Goal: Transaction & Acquisition: Purchase product/service

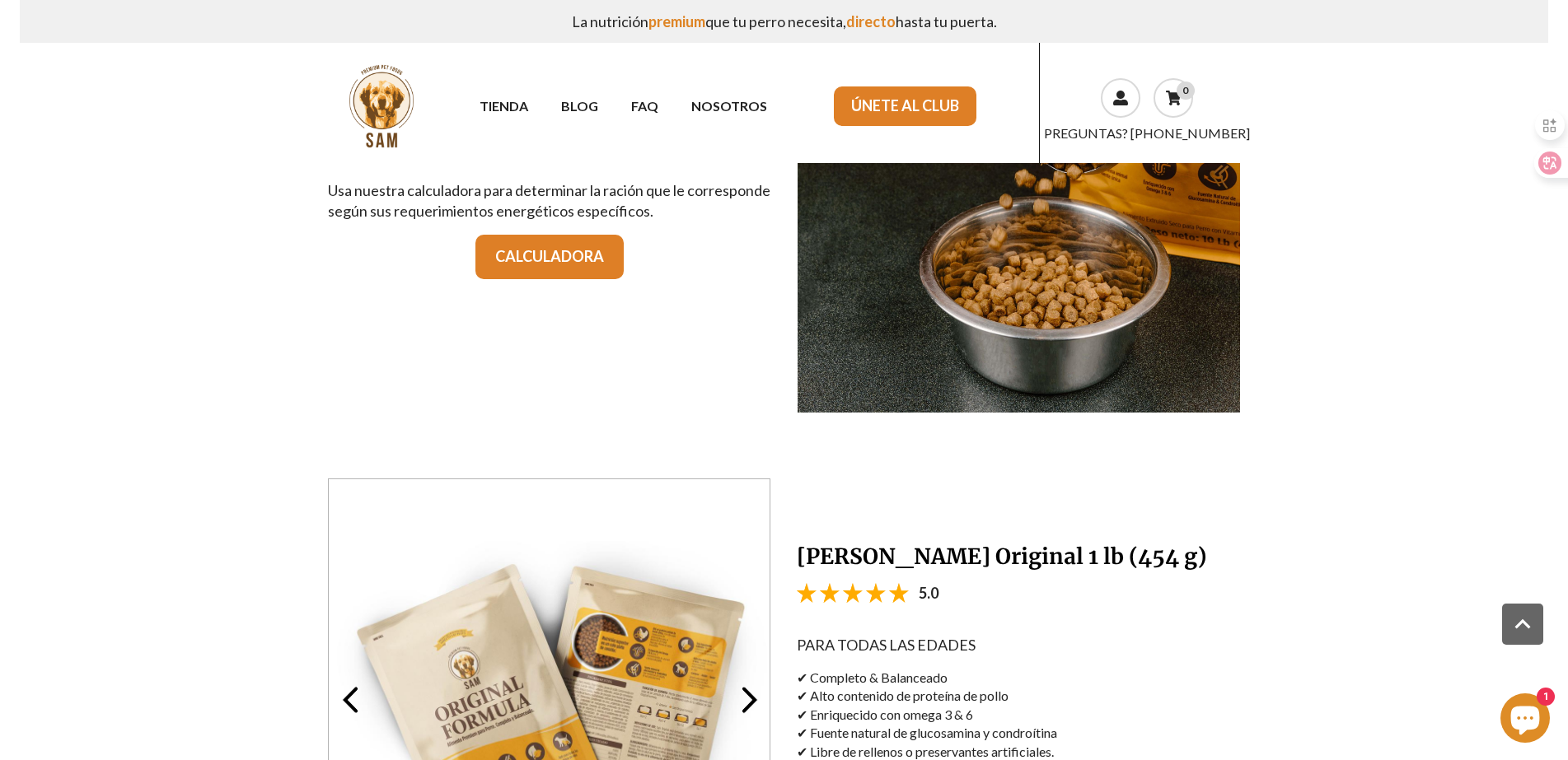
scroll to position [965, 0]
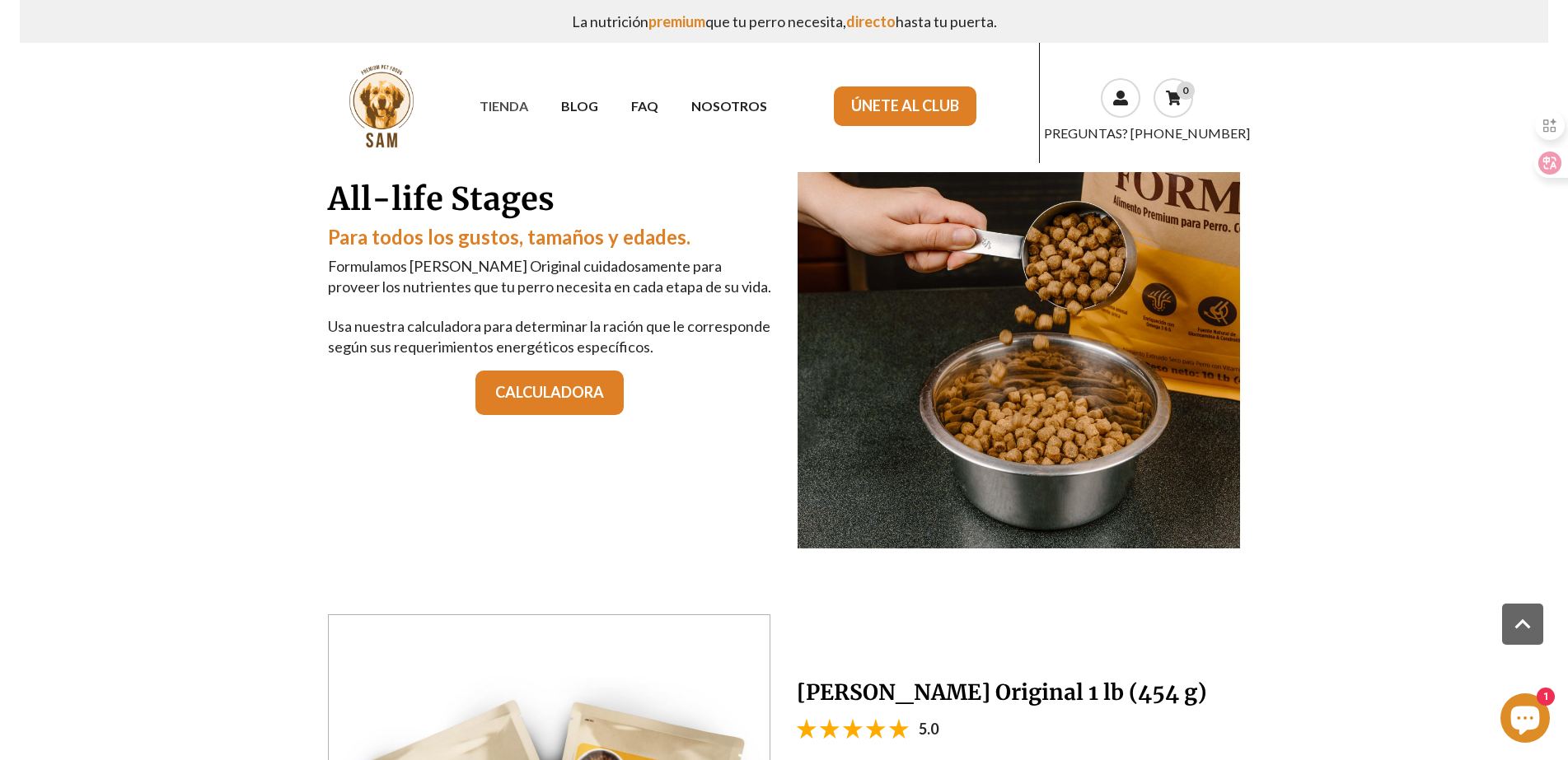
click at [520, 103] on link "TIENDA" at bounding box center [503, 106] width 81 height 29
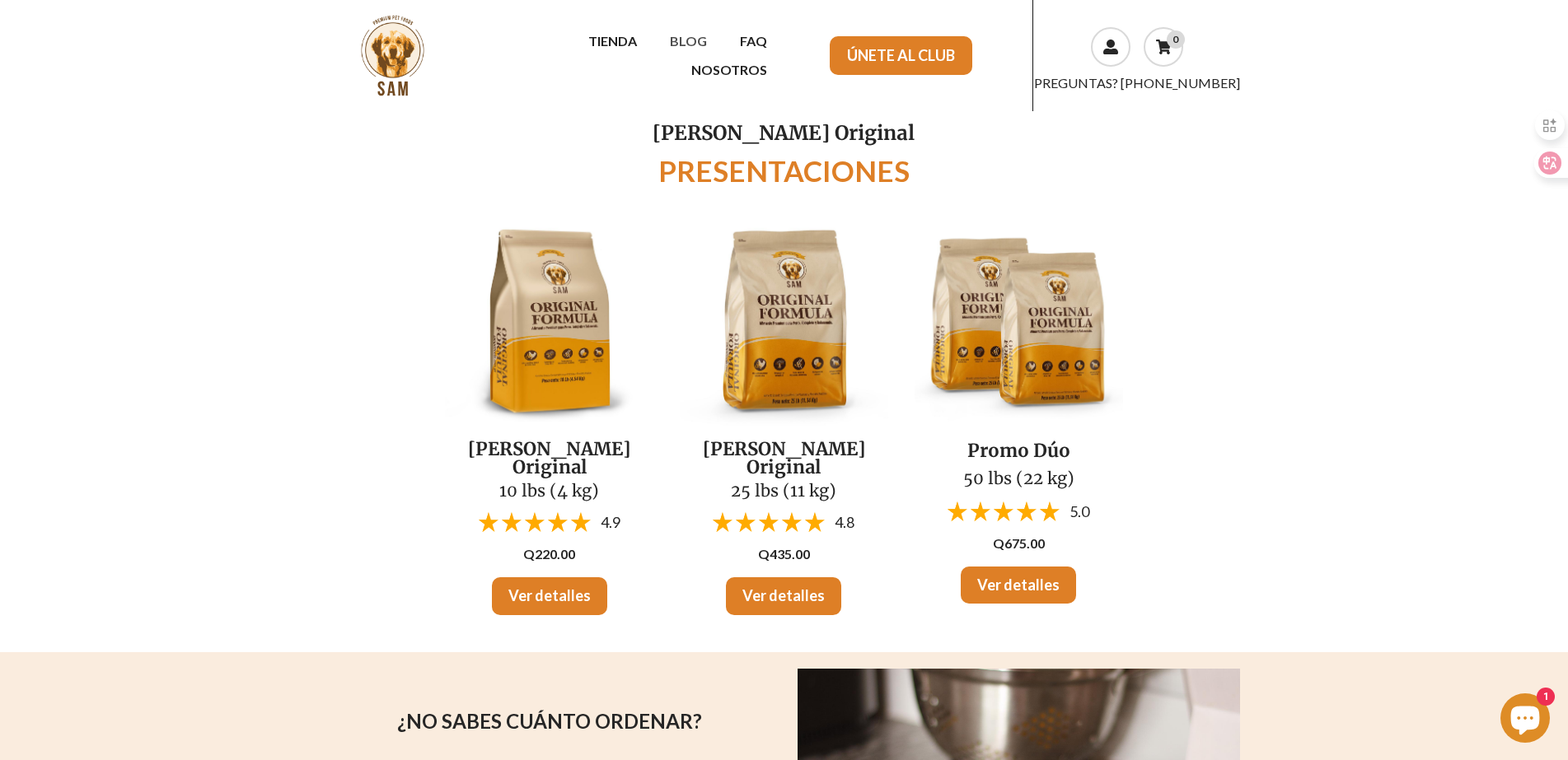
click at [653, 53] on link "BLOG" at bounding box center [688, 41] width 70 height 29
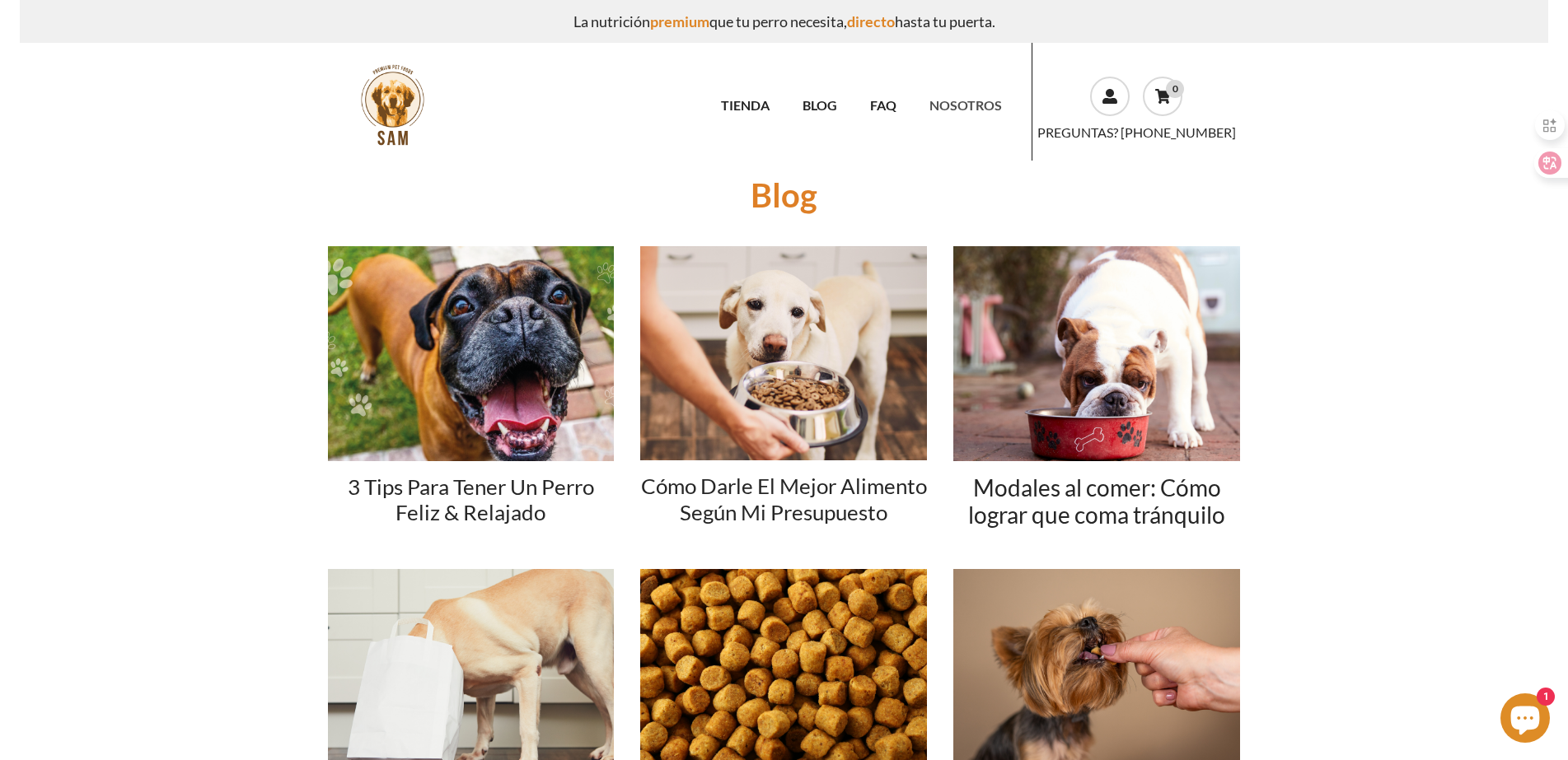
click at [965, 107] on link "NOSOTROS" at bounding box center [965, 105] width 105 height 29
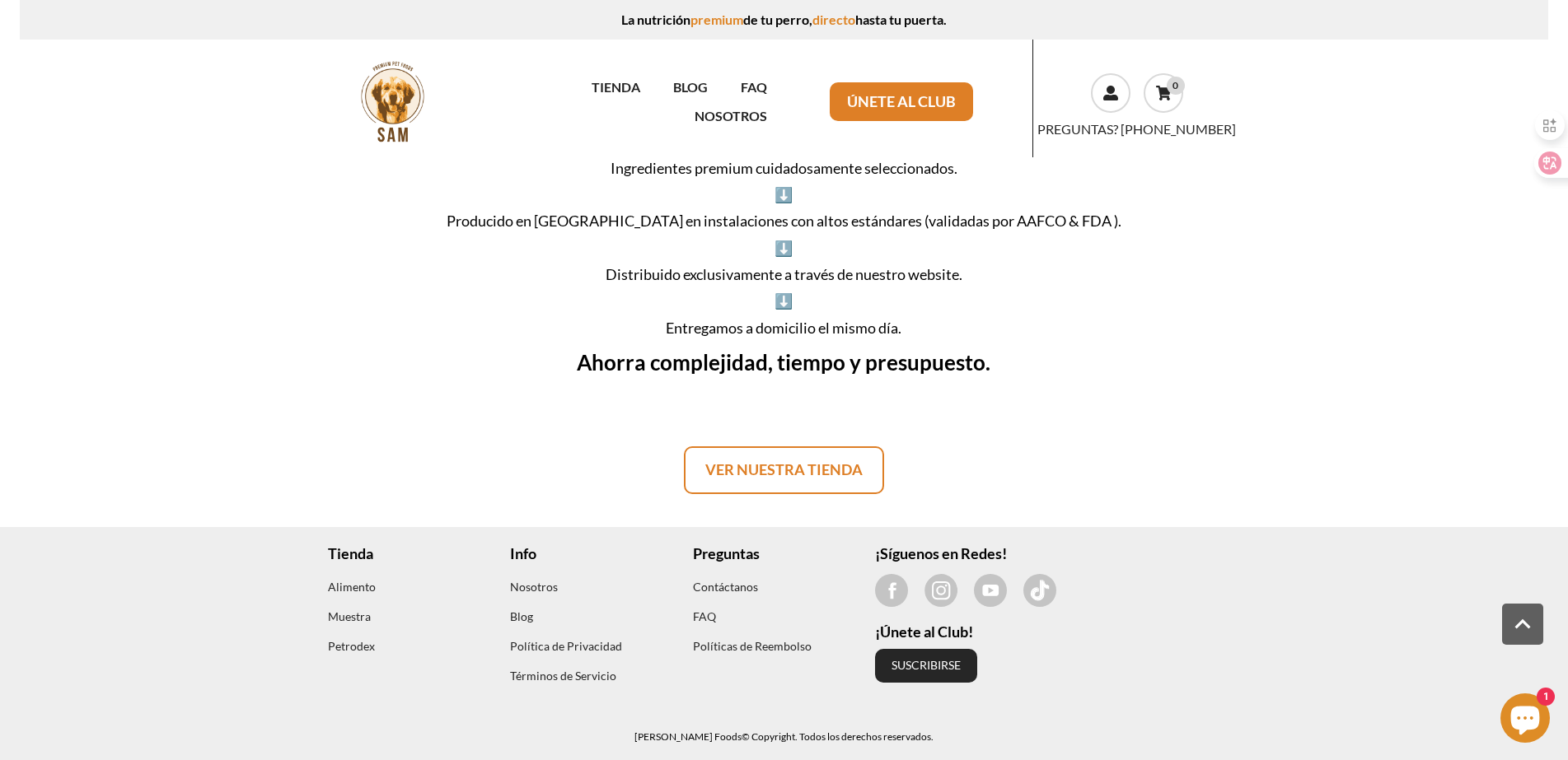
scroll to position [1136, 0]
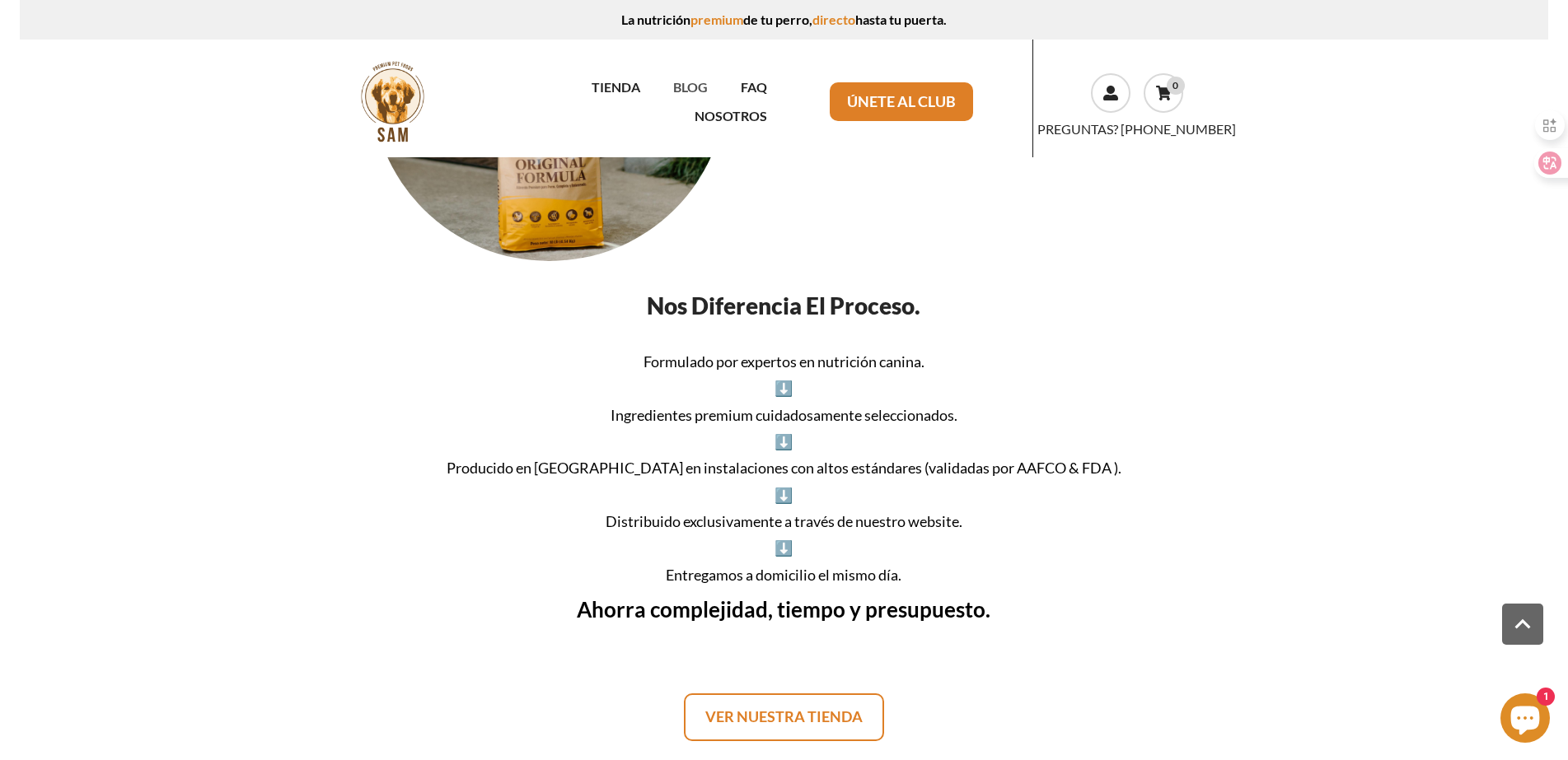
click at [657, 100] on link "BLOG" at bounding box center [691, 87] width 68 height 29
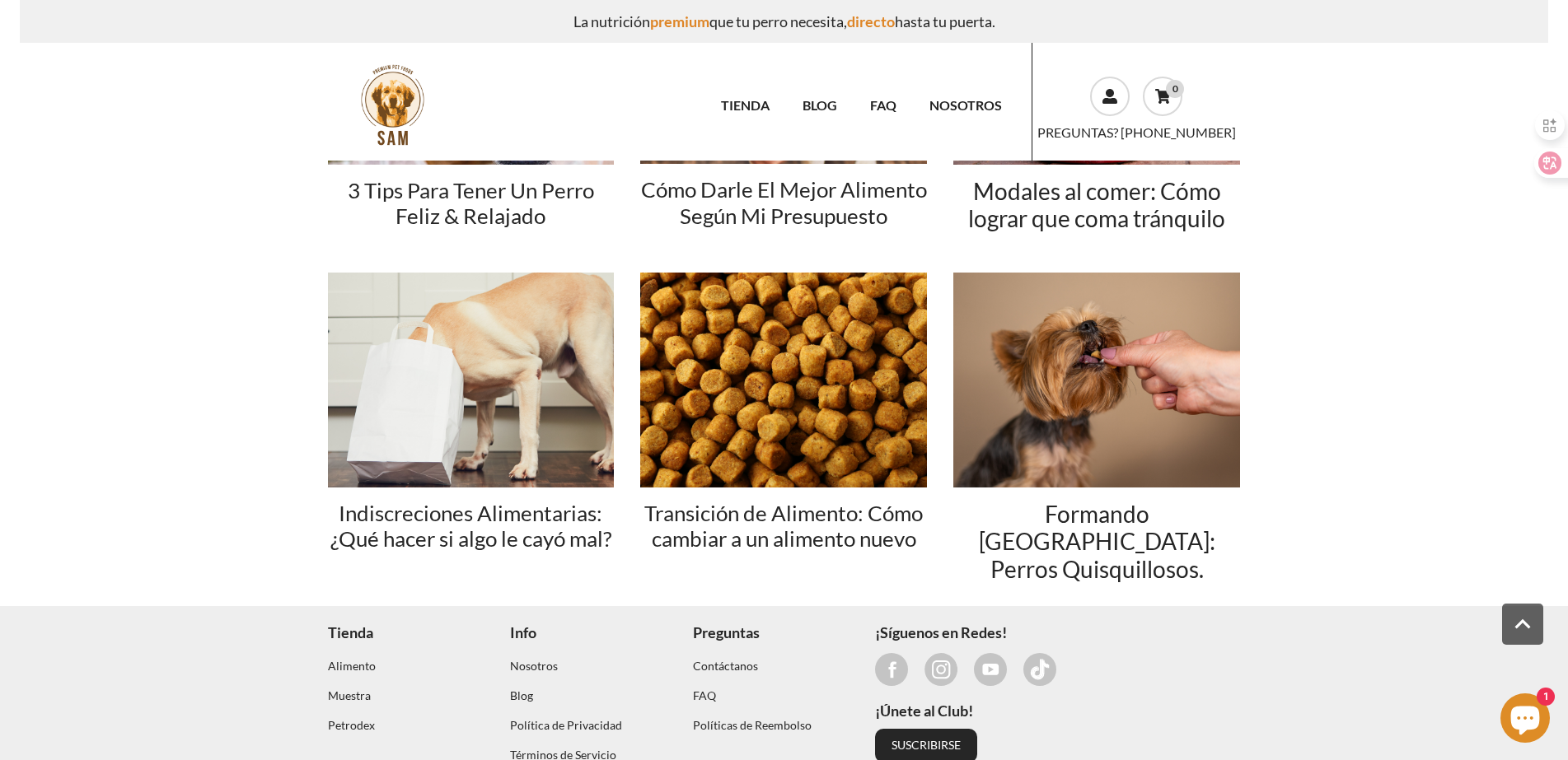
scroll to position [349, 0]
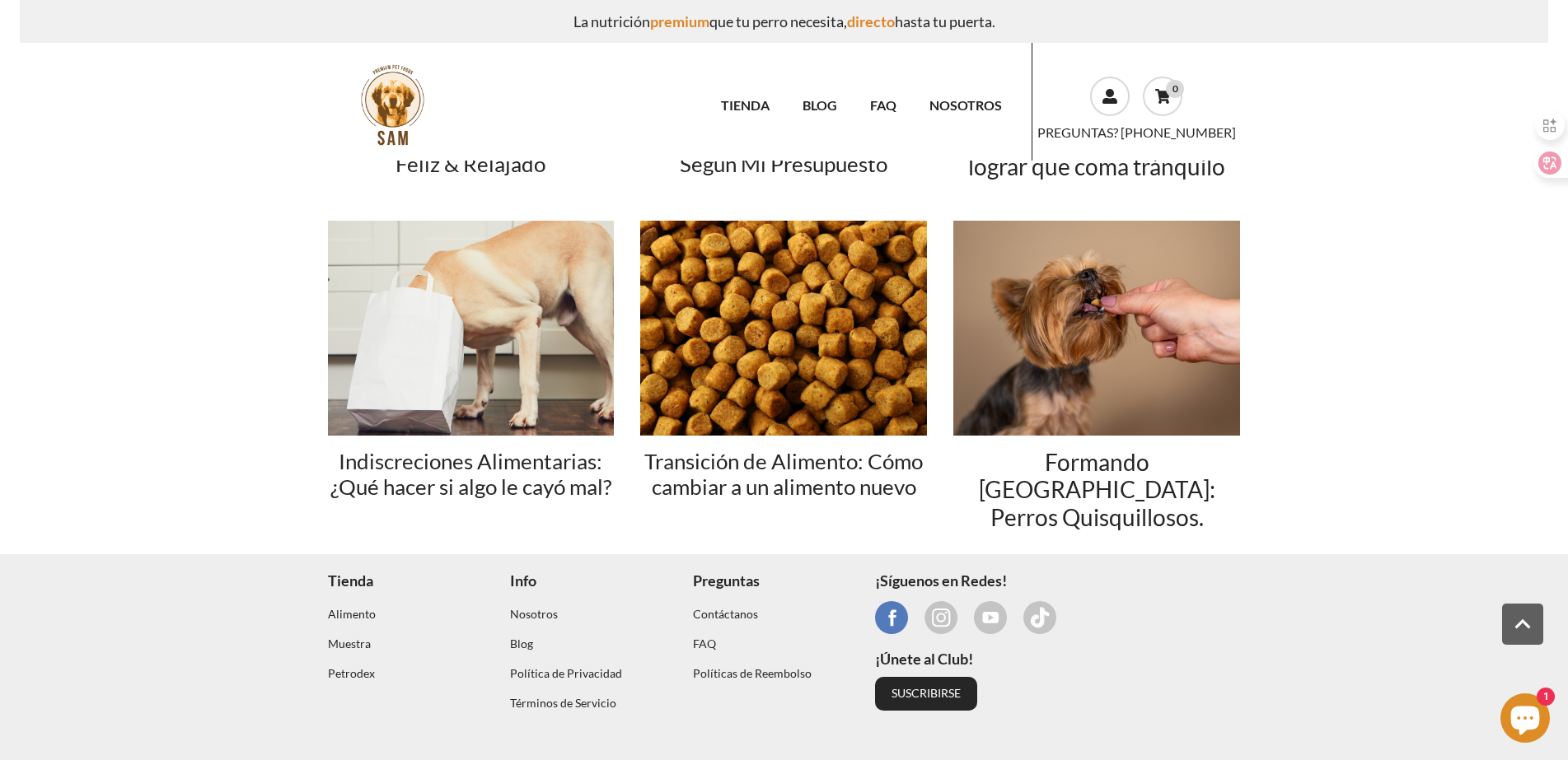
click at [898, 602] on use at bounding box center [892, 618] width 33 height 33
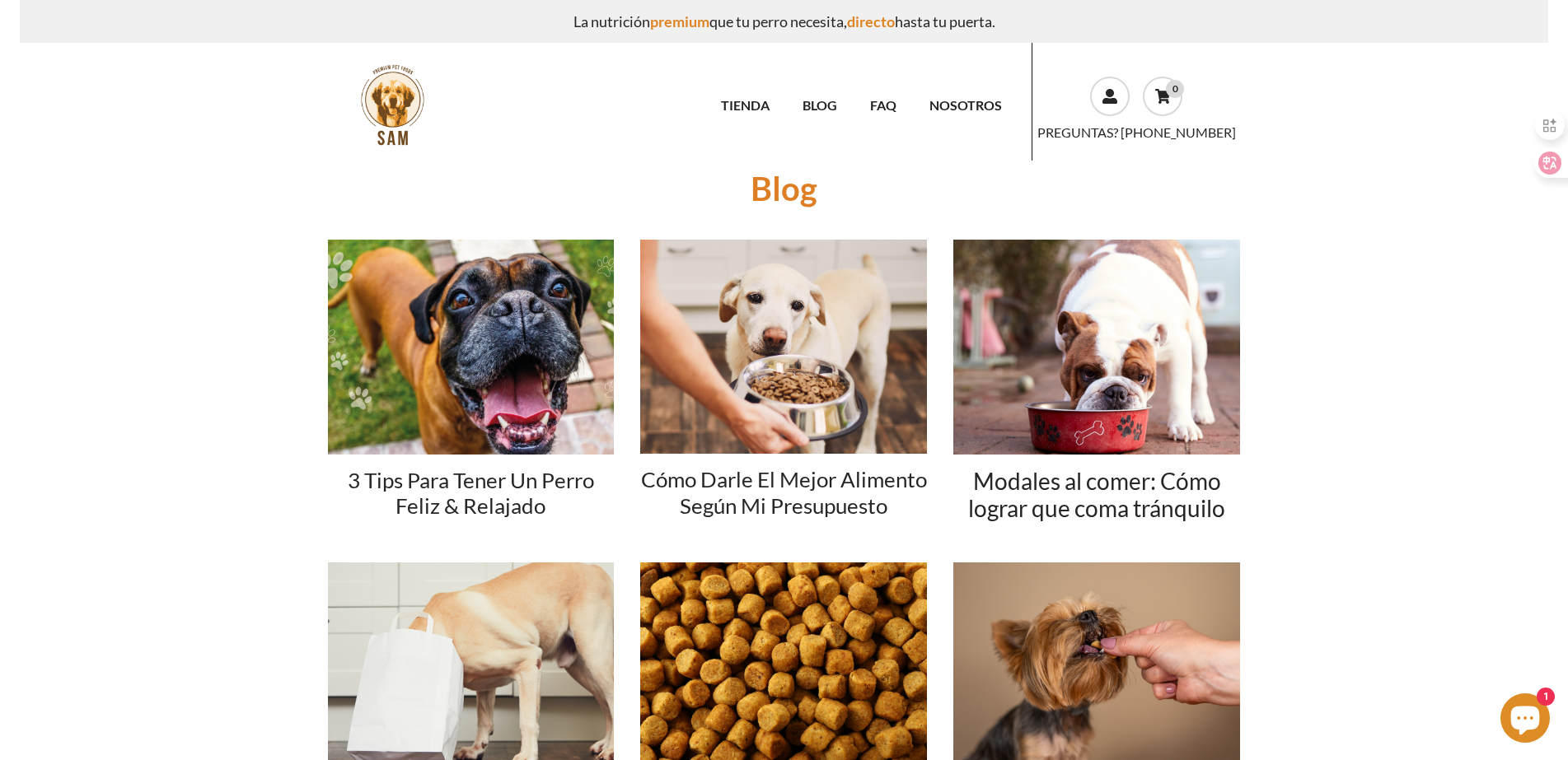
scroll to position [0, 0]
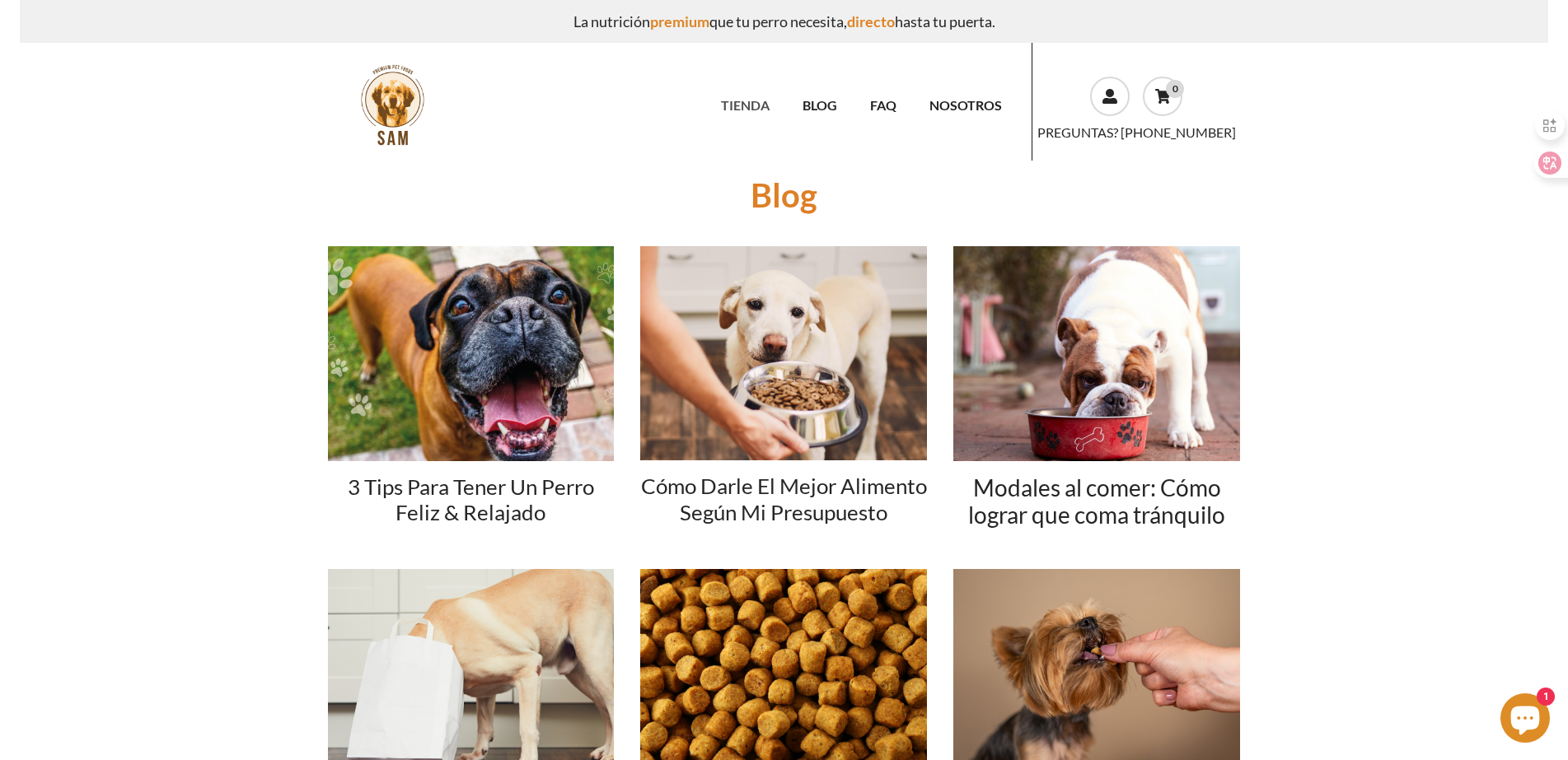
click at [767, 105] on link "TIENDA" at bounding box center [745, 105] width 81 height 29
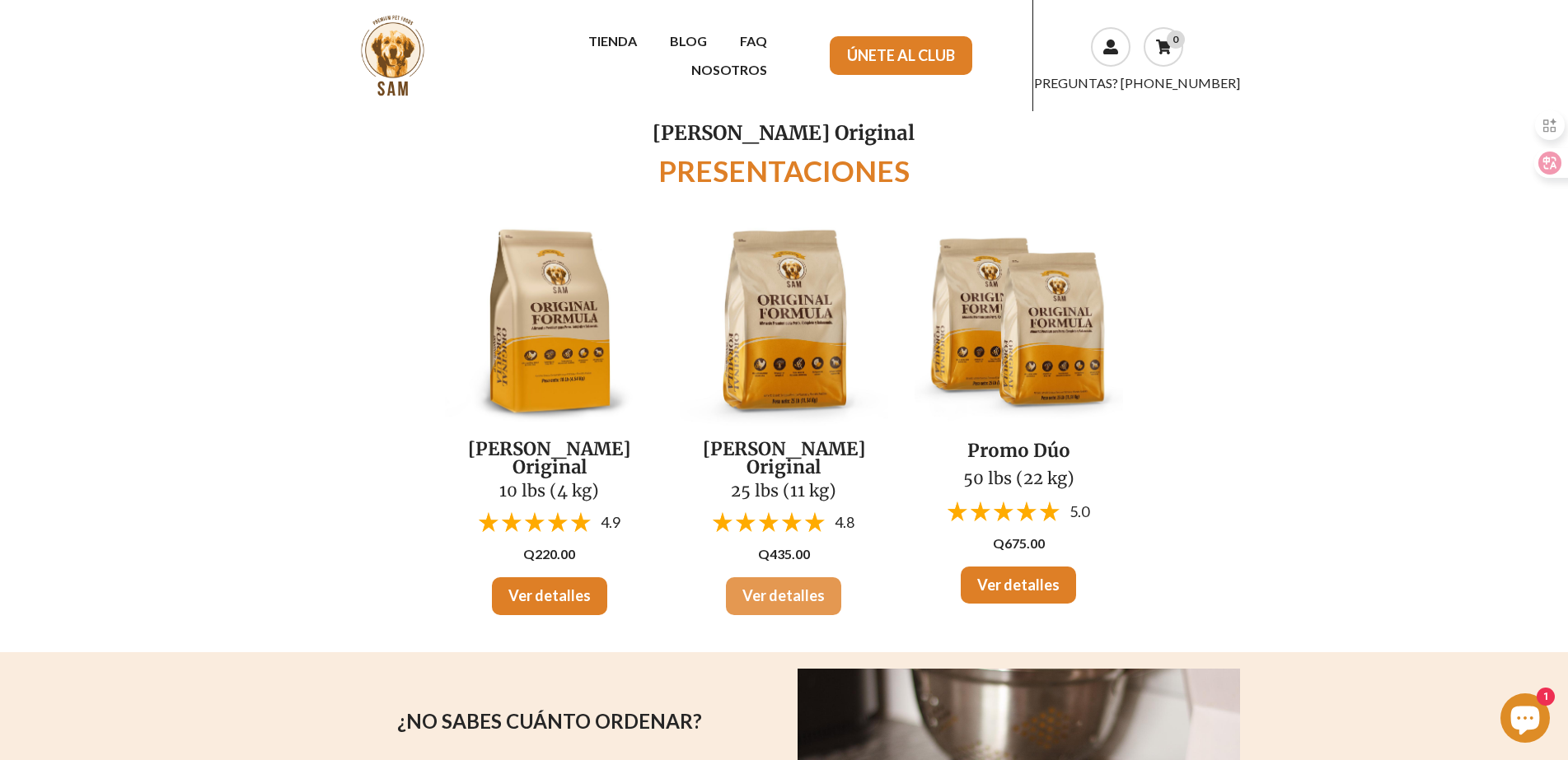
click at [794, 577] on link "Ver detalles" at bounding box center [783, 596] width 115 height 38
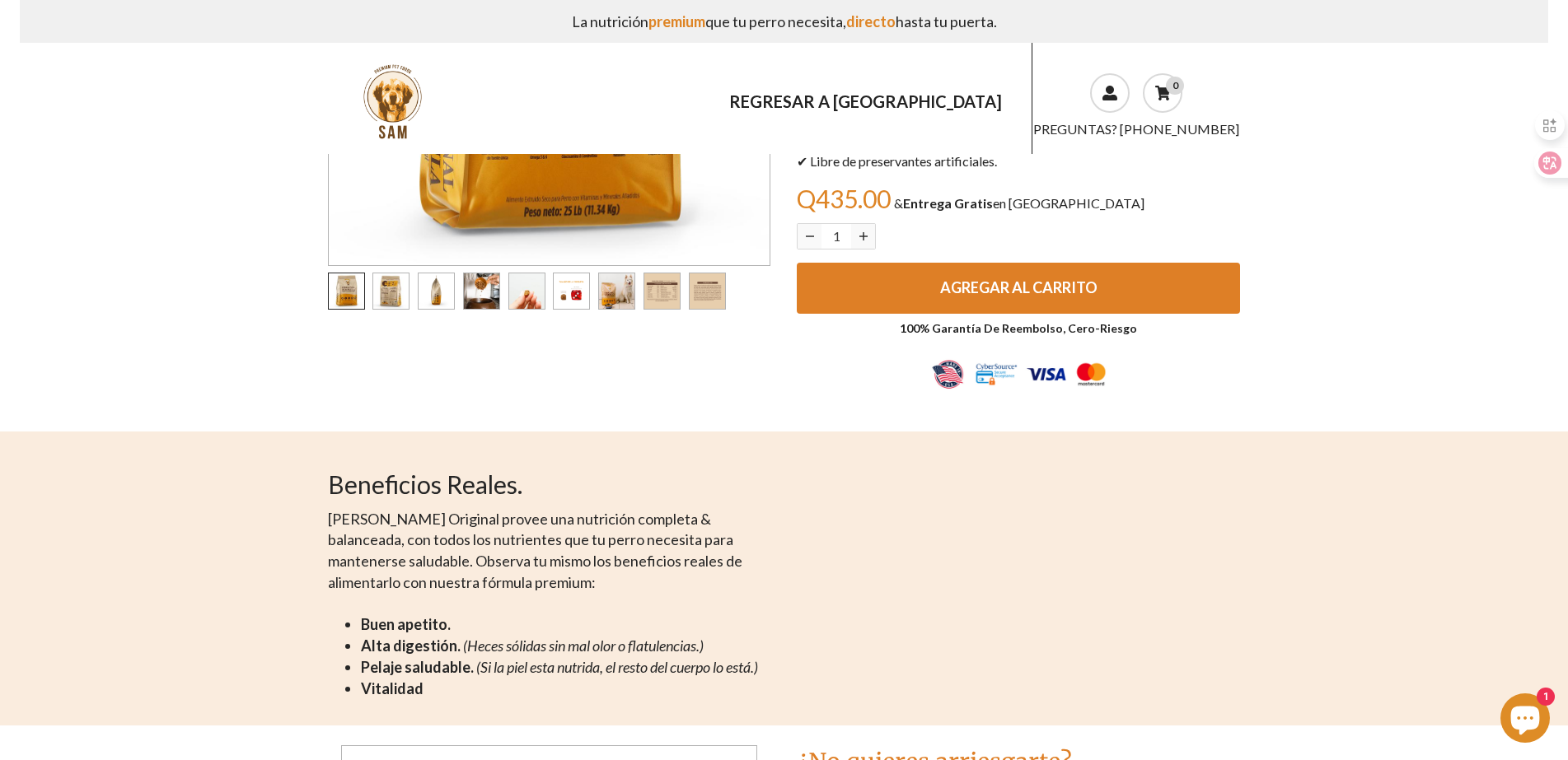
scroll to position [329, 0]
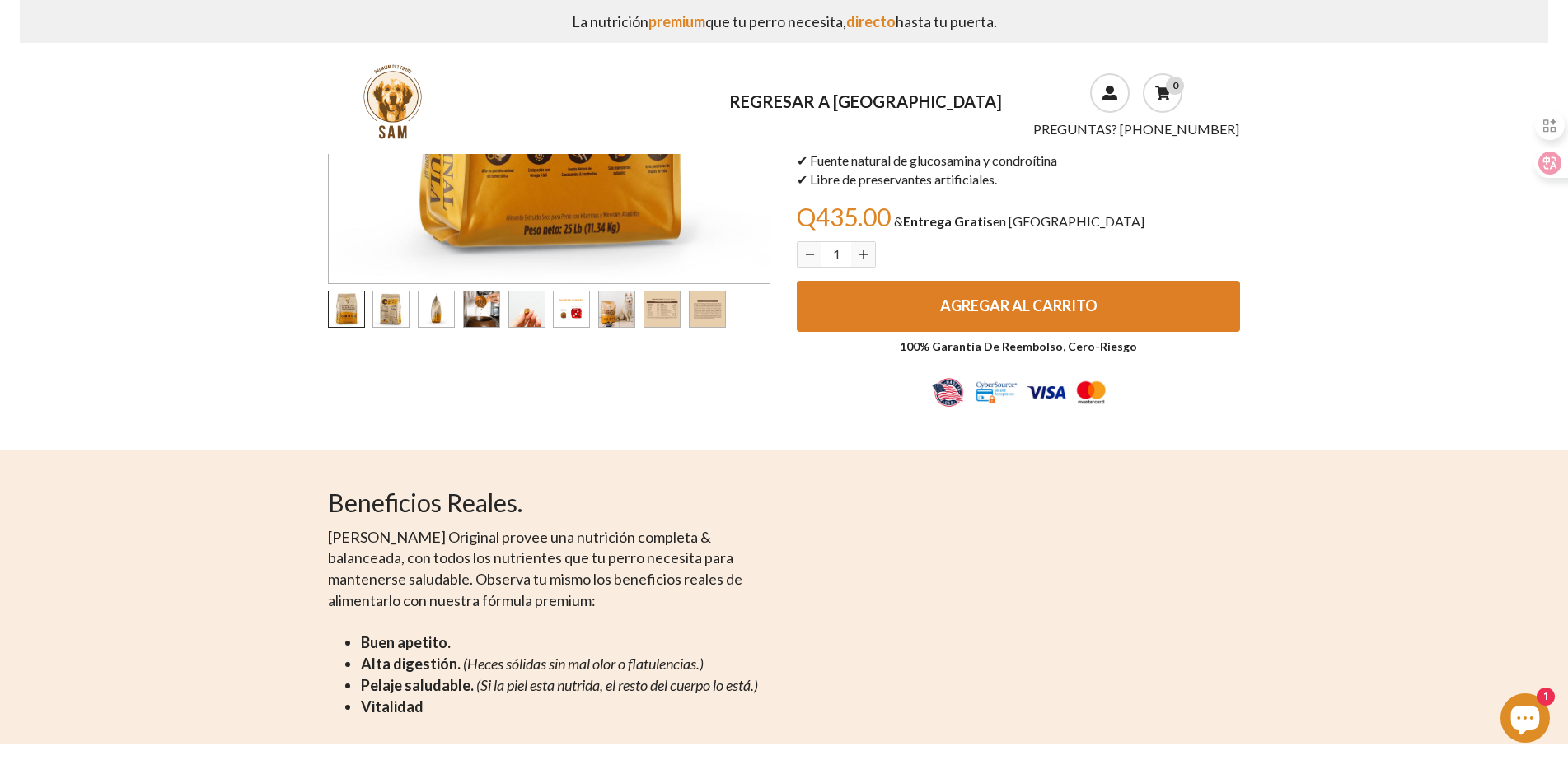
click at [993, 388] on img at bounding box center [1018, 392] width 221 height 55
click at [1057, 392] on img at bounding box center [1018, 392] width 221 height 55
click at [1093, 392] on img at bounding box center [1018, 392] width 221 height 55
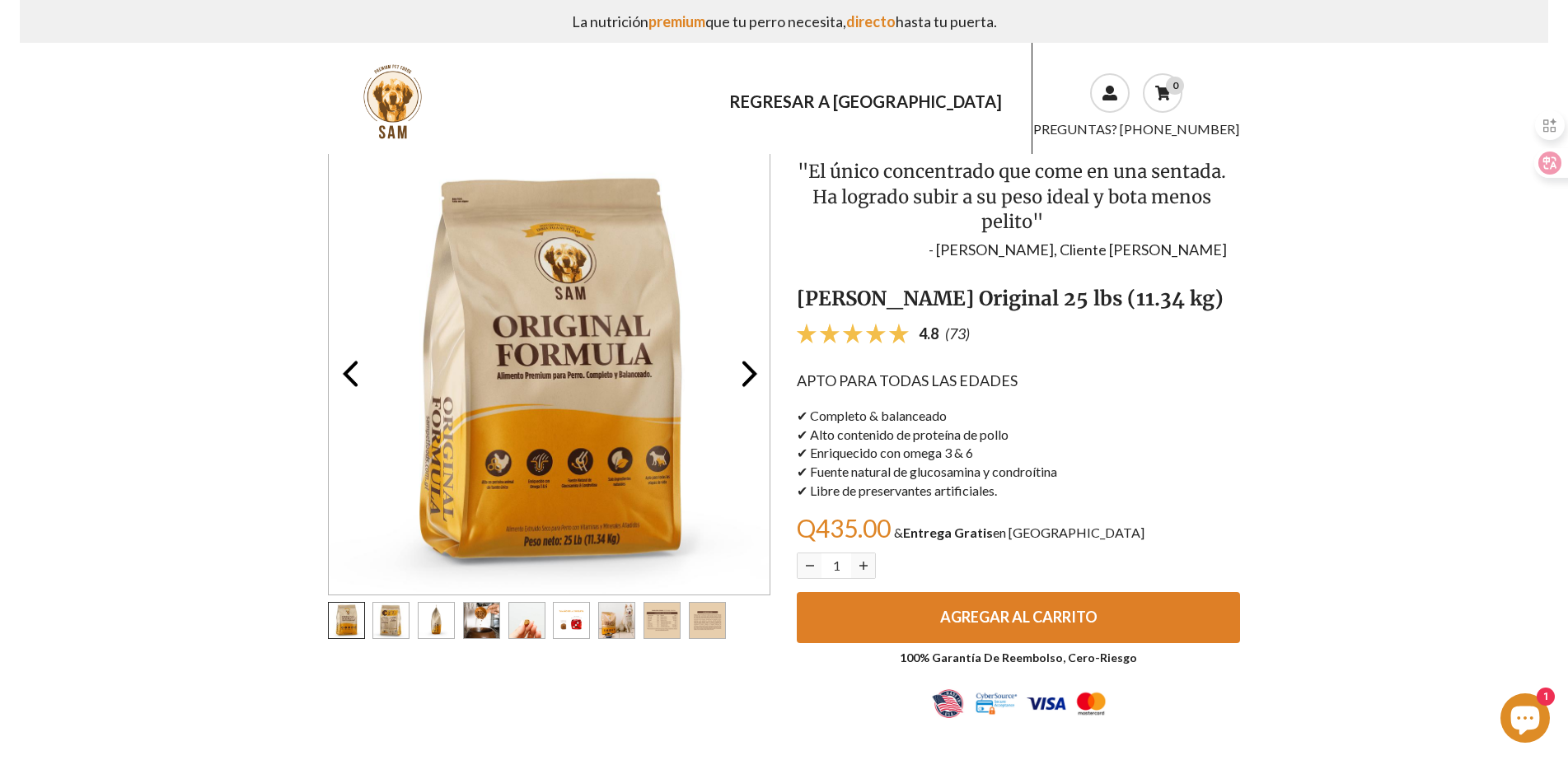
scroll to position [0, 0]
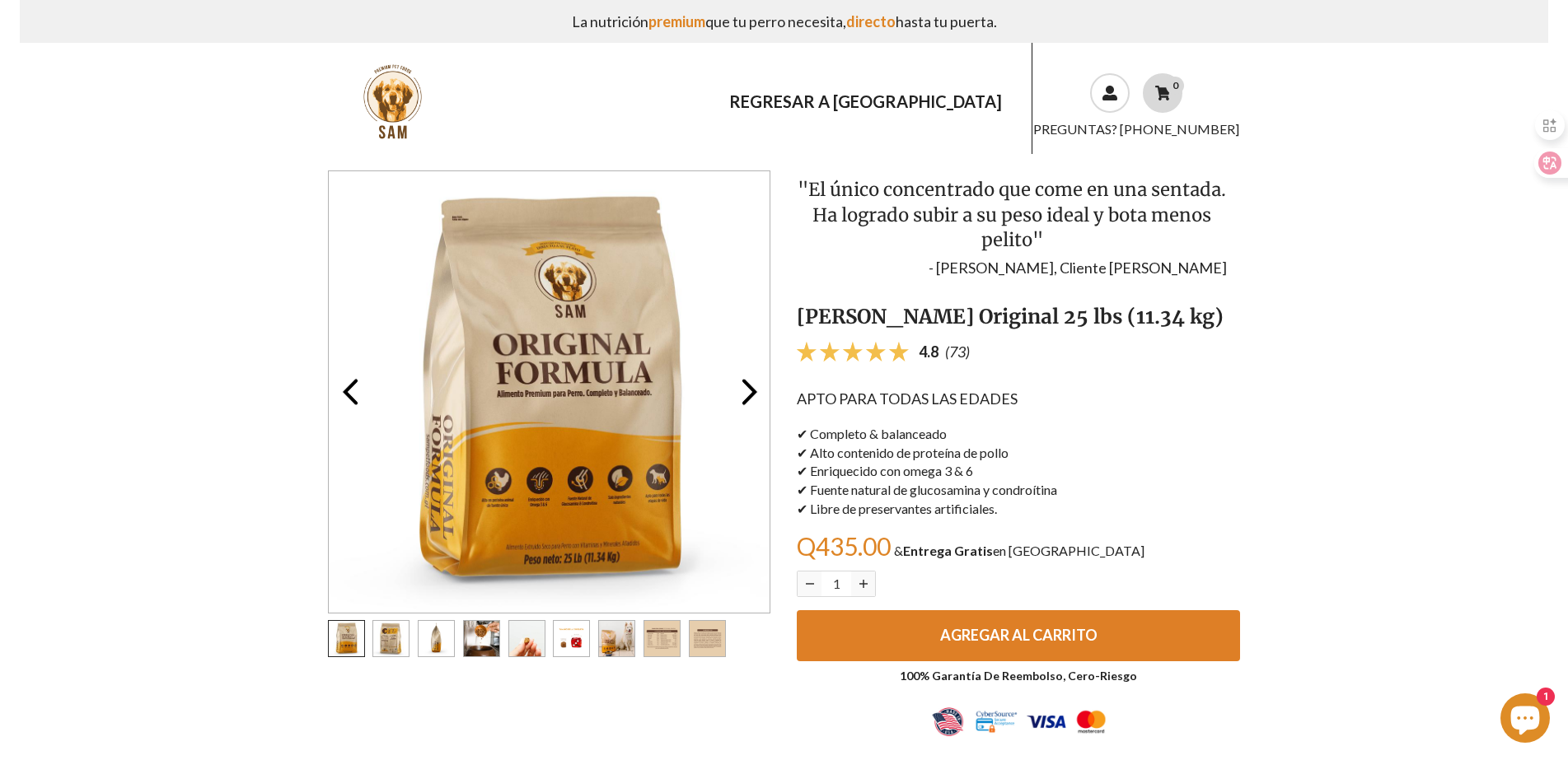
click at [1167, 95] on use at bounding box center [1162, 93] width 14 height 14
